Goal: Information Seeking & Learning: Learn about a topic

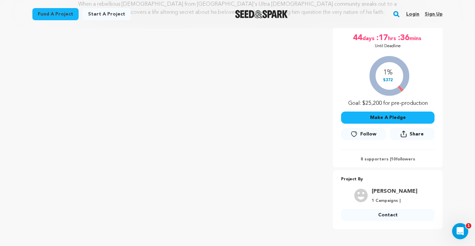
scroll to position [100, 0]
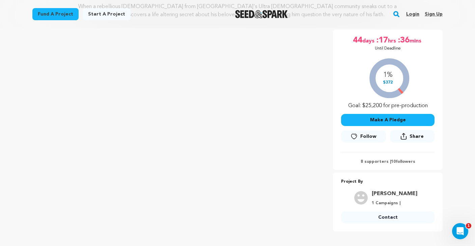
click at [374, 122] on button "Make A Pledge" at bounding box center [387, 120] width 93 height 12
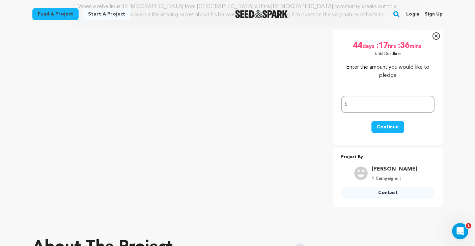
click at [436, 39] on icon at bounding box center [436, 35] width 7 height 7
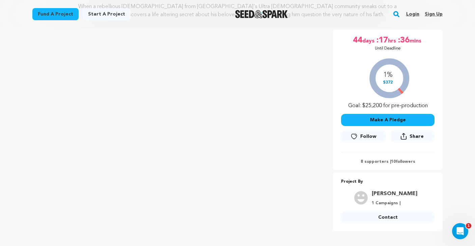
click at [376, 160] on p "8 supporters | 10 followers" at bounding box center [387, 161] width 93 height 5
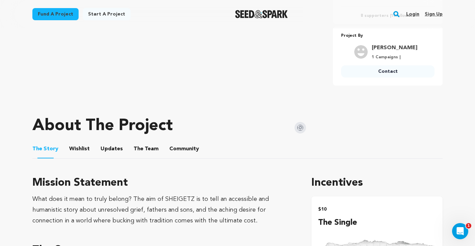
scroll to position [246, 0]
click at [299, 129] on img at bounding box center [300, 127] width 11 height 11
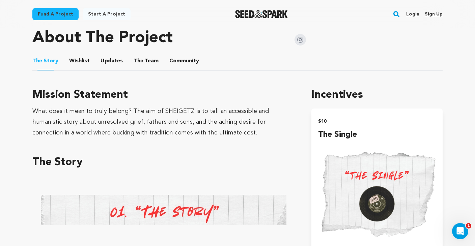
scroll to position [292, 0]
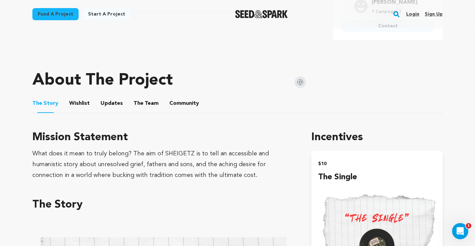
click at [74, 103] on button "Wishlist" at bounding box center [80, 105] width 16 height 16
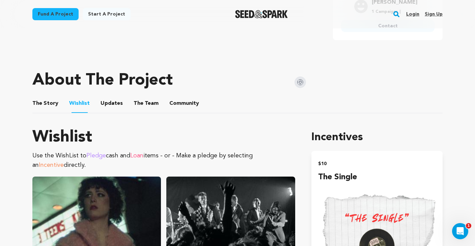
click at [97, 105] on ul "The Story The Story Wishlist Wishlist Updates Updates The Team The Team Communi…" at bounding box center [237, 103] width 410 height 19
click at [111, 104] on button "Updates" at bounding box center [112, 105] width 16 height 16
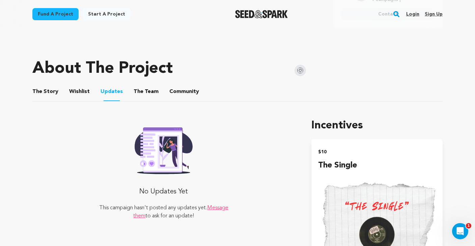
scroll to position [302, 0]
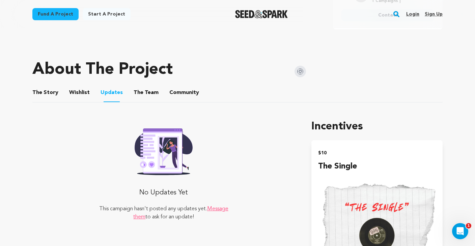
click at [141, 86] on button "The Team" at bounding box center [146, 94] width 16 height 16
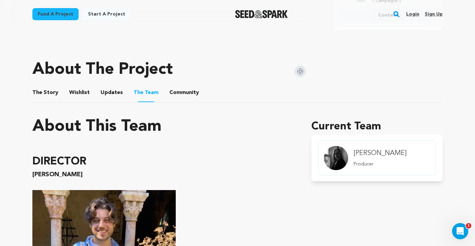
click at [184, 92] on button "Community" at bounding box center [184, 94] width 16 height 16
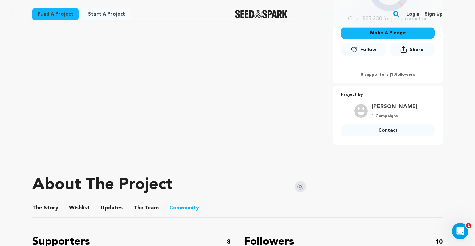
scroll to position [174, 0]
